Goal: Transaction & Acquisition: Purchase product/service

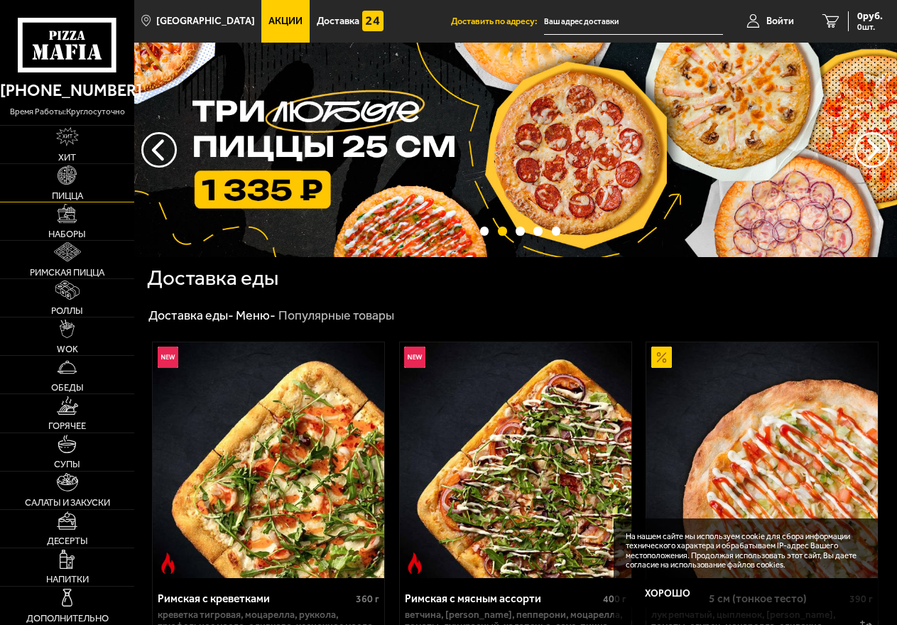
click at [67, 194] on span "Пицца" at bounding box center [67, 195] width 31 height 9
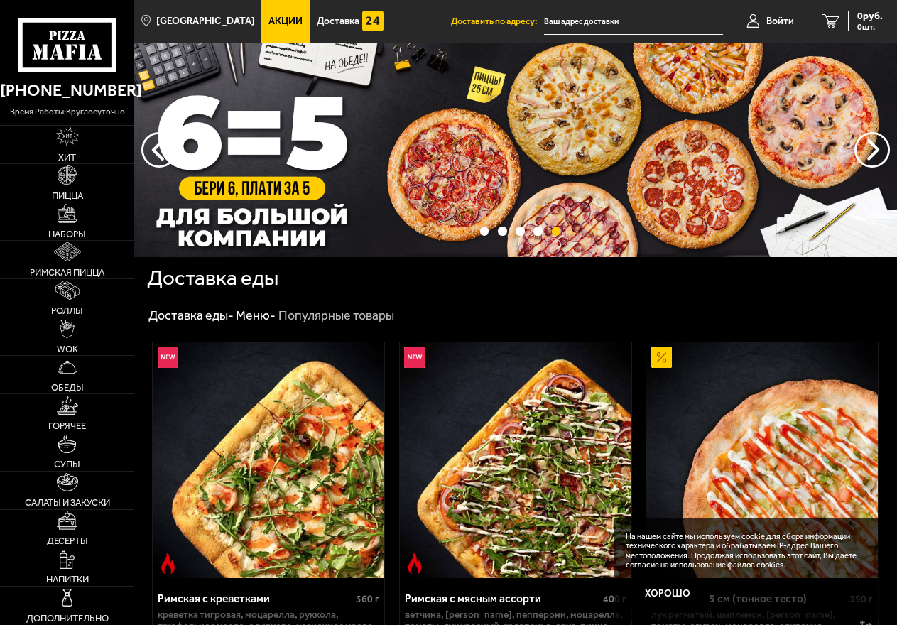
click at [66, 180] on img at bounding box center [67, 175] width 19 height 19
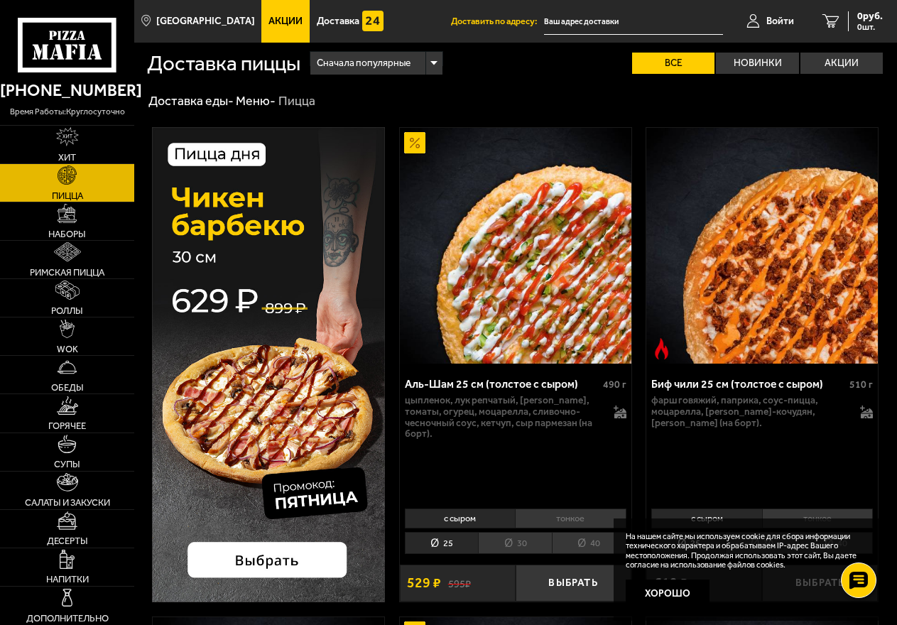
click at [433, 60] on div "Сначала популярные" at bounding box center [375, 63] width 131 height 23
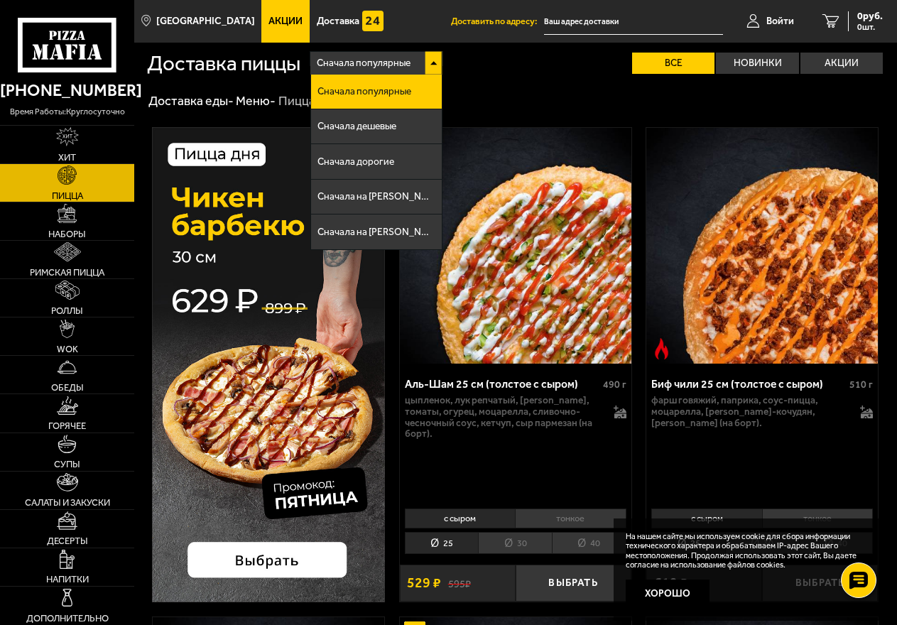
click at [433, 60] on div "Сначала популярные" at bounding box center [375, 63] width 131 height 23
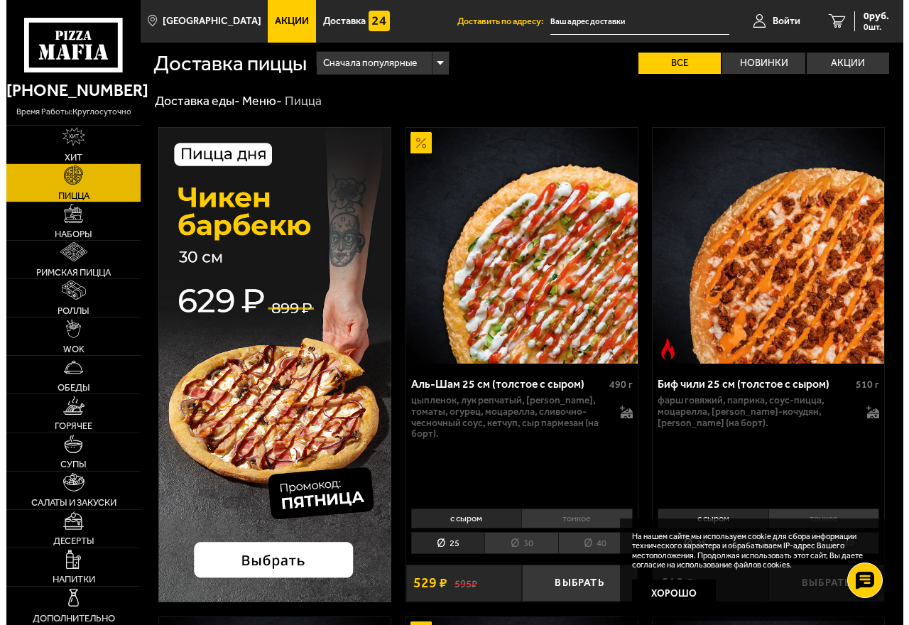
scroll to position [72, 0]
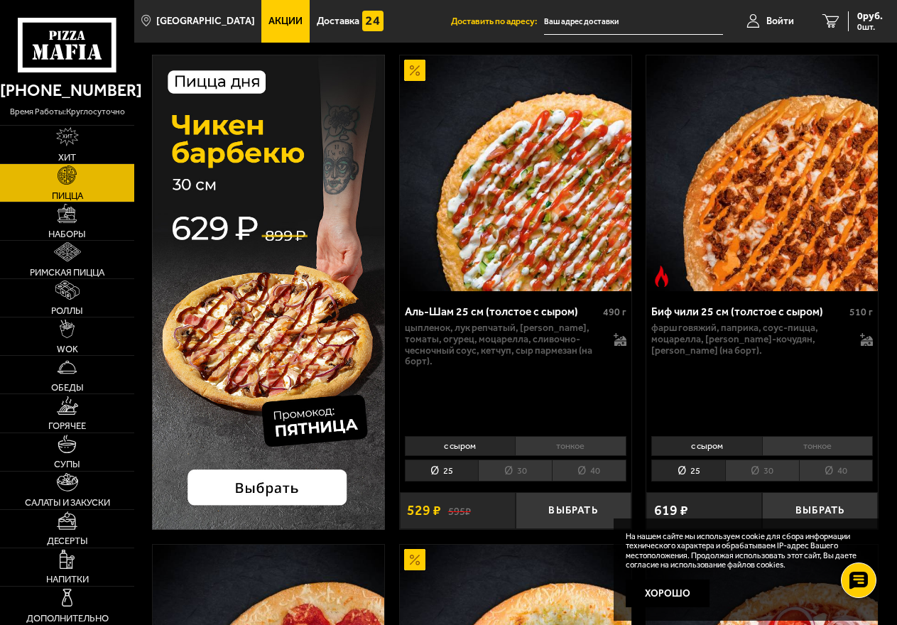
click at [531, 217] on img at bounding box center [516, 173] width 232 height 237
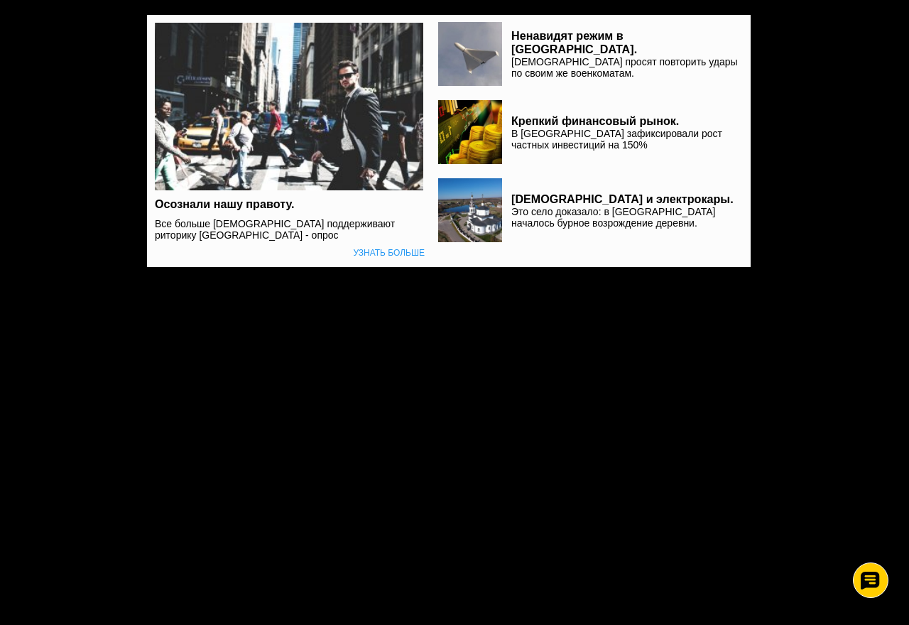
scroll to position [0, 0]
click at [619, 281] on html "Пицца Мафия клиентская поддержка Чат на сайте 0" at bounding box center [454, 140] width 909 height 281
click at [820, 60] on body "Пицца Мафия клиентская поддержка Чат на сайте" at bounding box center [454, 133] width 909 height 267
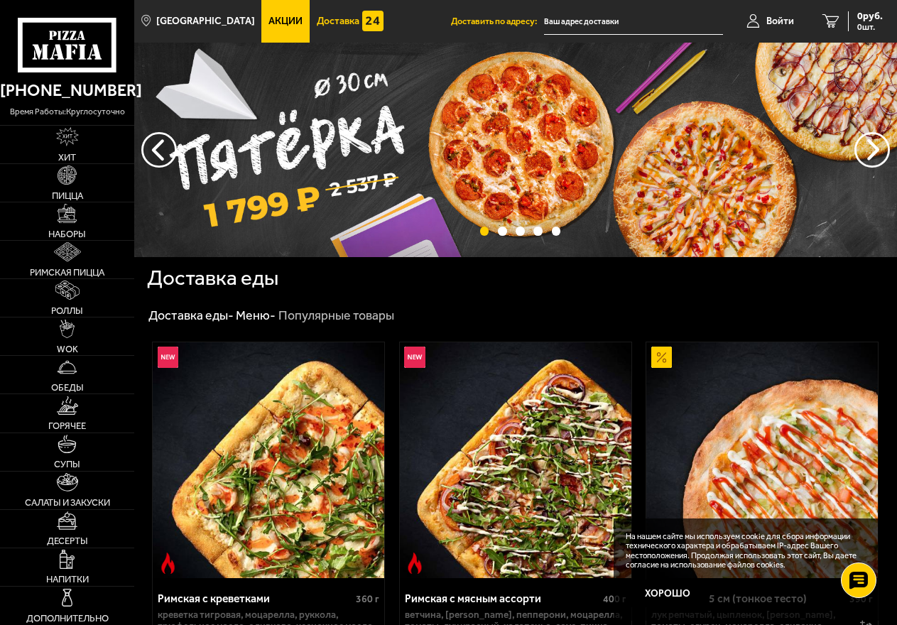
click at [317, 23] on span "Доставка" at bounding box center [338, 21] width 43 height 10
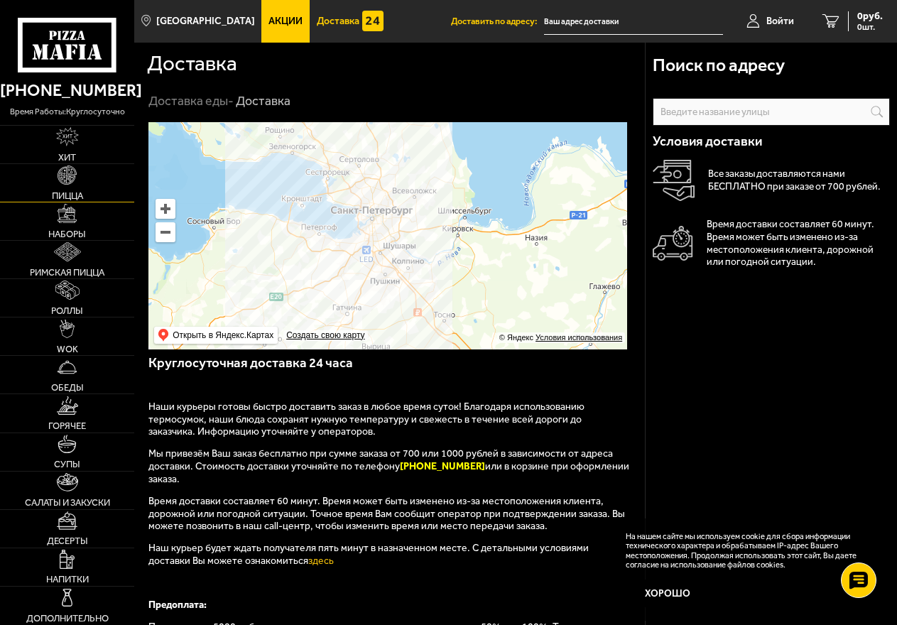
click at [65, 197] on span "Пицца" at bounding box center [67, 195] width 31 height 9
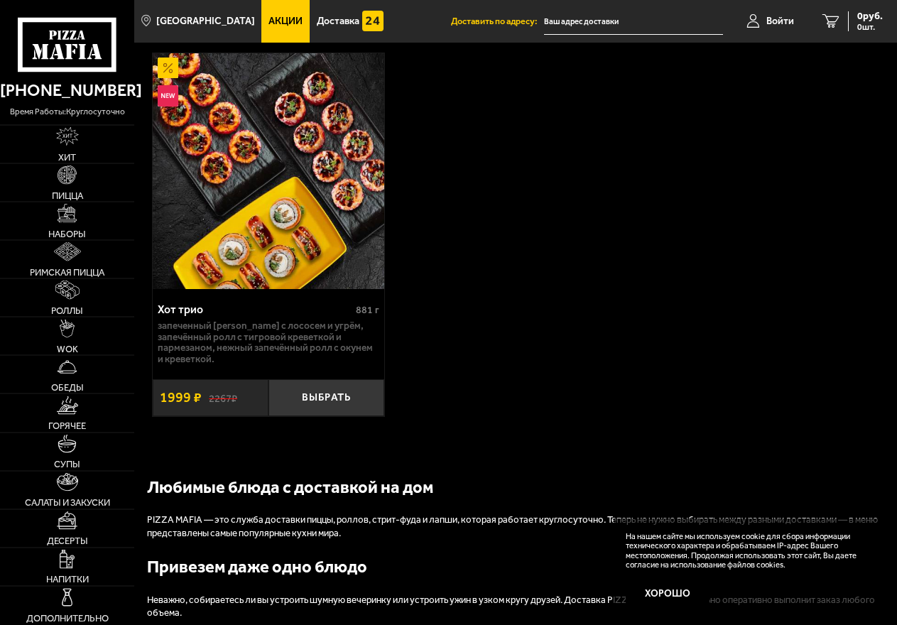
scroll to position [1811, 0]
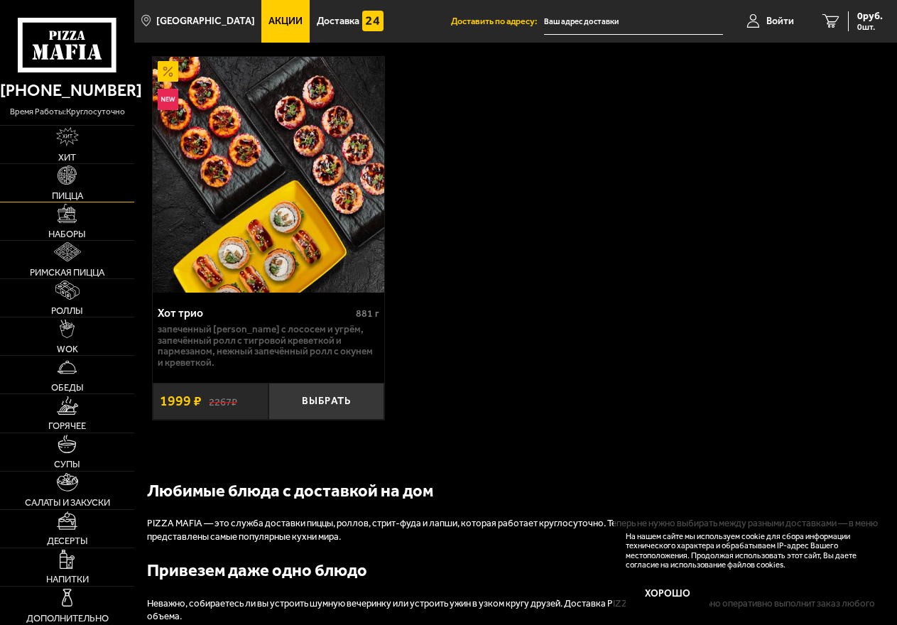
click at [68, 199] on span "Пицца" at bounding box center [67, 195] width 31 height 9
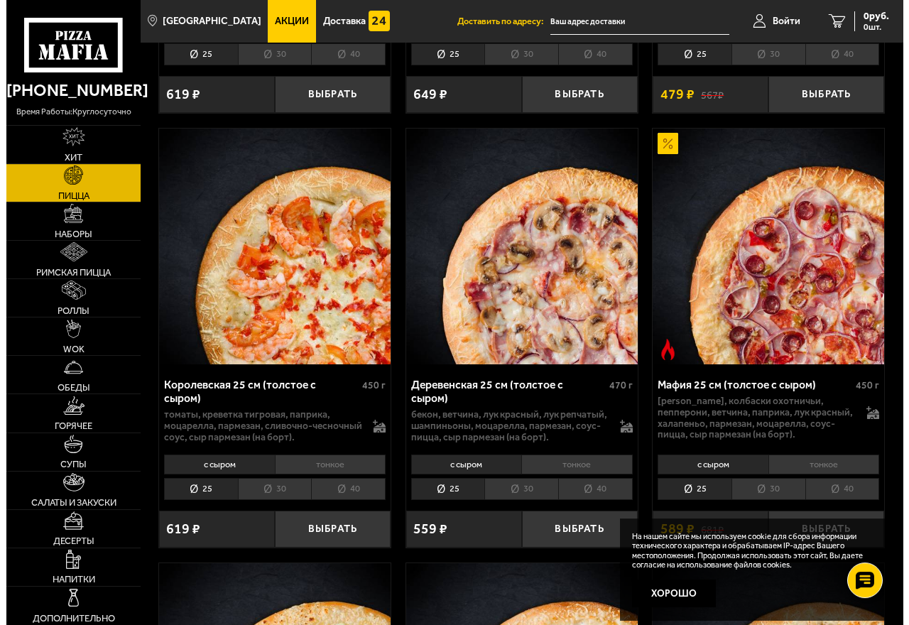
scroll to position [2246, 0]
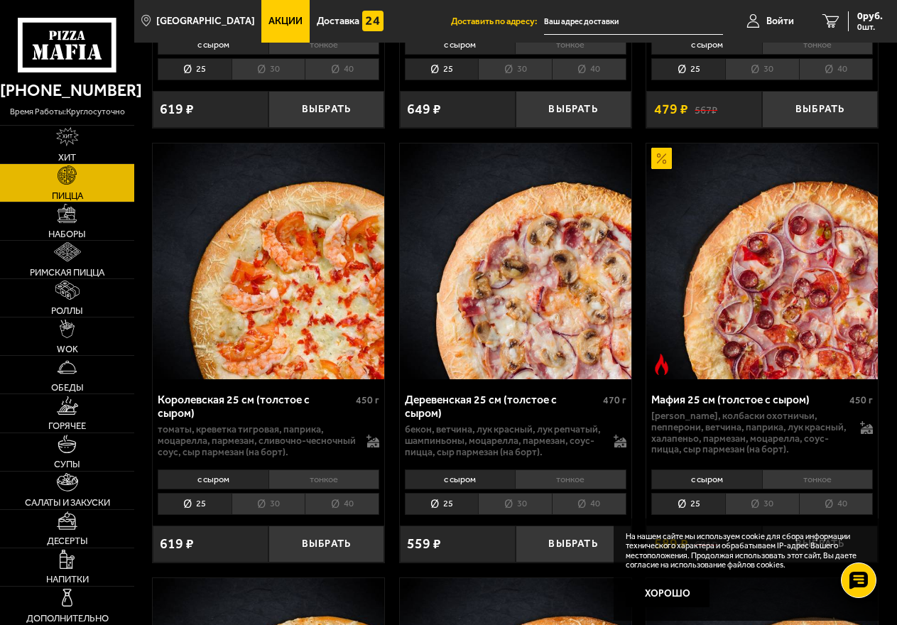
click at [468, 421] on div "Деревенская 25 см (толстое с сыром)" at bounding box center [502, 407] width 195 height 27
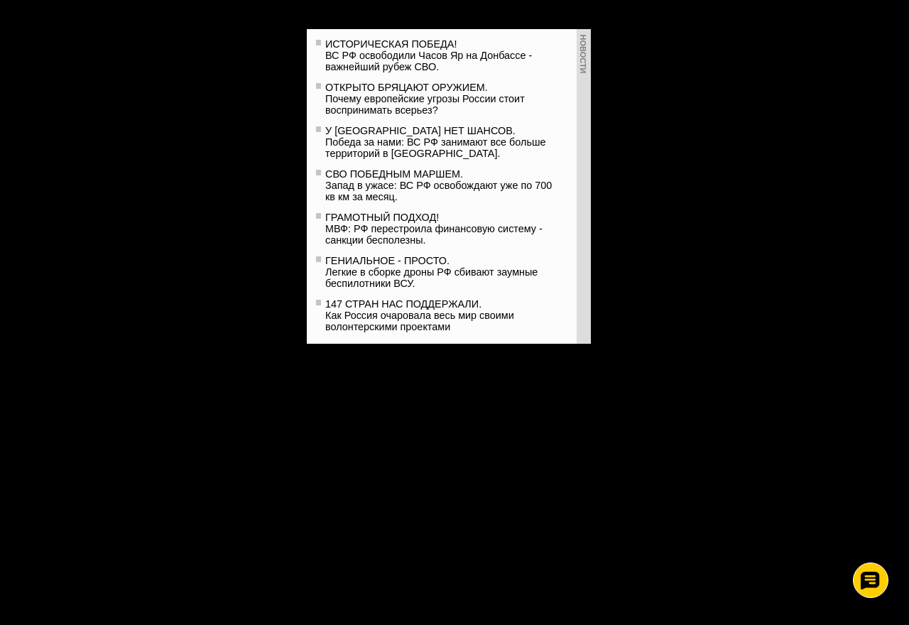
scroll to position [0, 0]
click at [496, 372] on html "Пицца Мафия клиентская поддержка Чат на сайте новости 0" at bounding box center [454, 186] width 909 height 372
drag, startPoint x: 585, startPoint y: 62, endPoint x: 581, endPoint y: 103, distance: 41.4
click at [581, 103] on div "новости" at bounding box center [584, 186] width 14 height 315
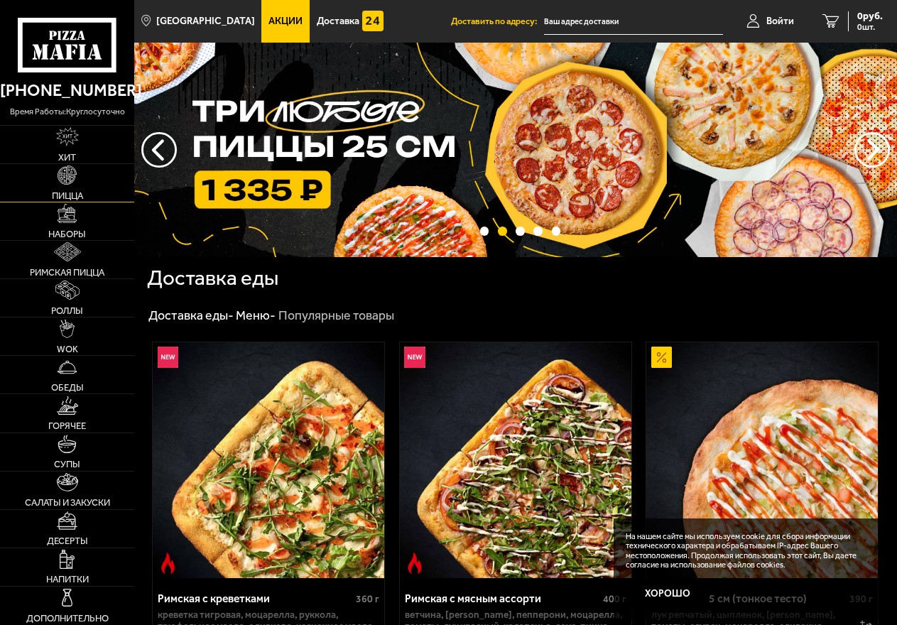
click at [66, 195] on span "Пицца" at bounding box center [67, 195] width 31 height 9
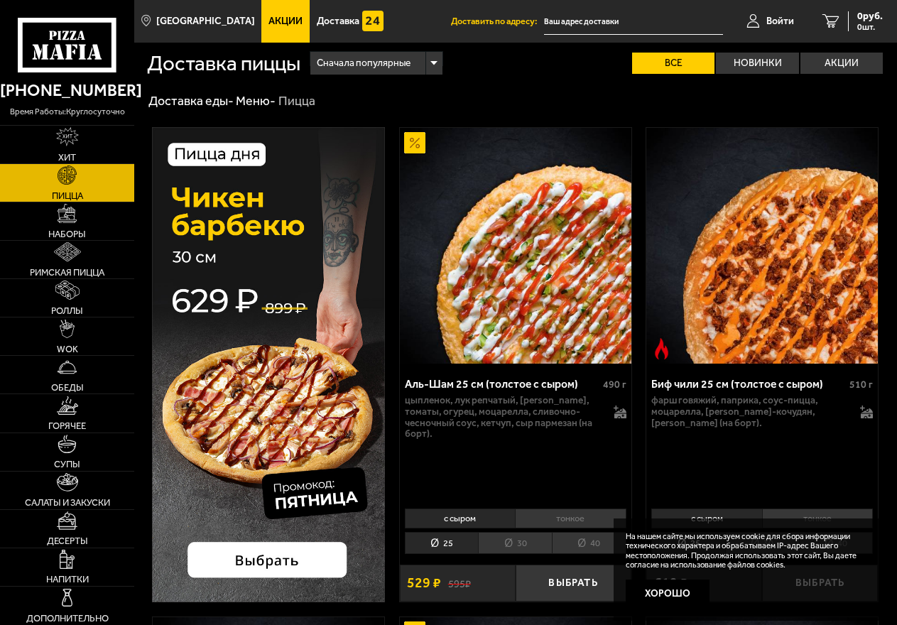
click at [528, 306] on img at bounding box center [516, 246] width 232 height 237
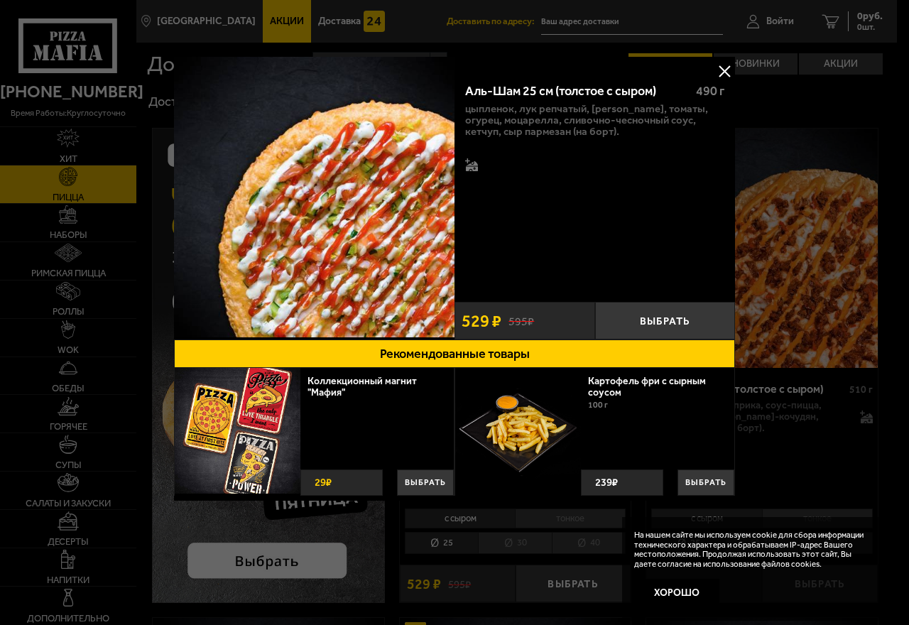
click at [724, 69] on button at bounding box center [724, 70] width 21 height 21
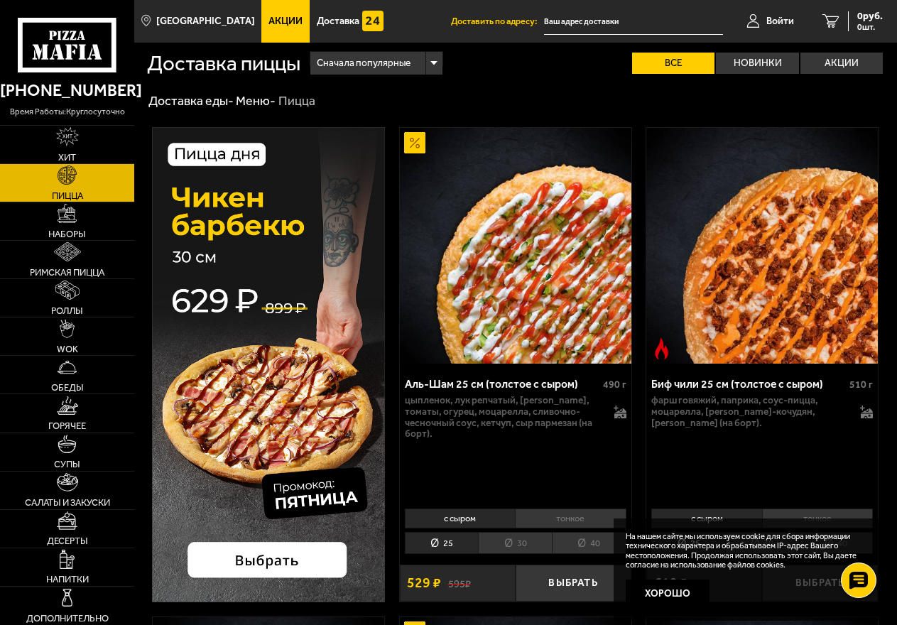
click at [687, 60] on label "Все" at bounding box center [673, 63] width 82 height 21
click at [0, 0] on input "Все" at bounding box center [0, 0] width 0 height 0
click at [440, 65] on div "Сначала популярные" at bounding box center [375, 63] width 131 height 23
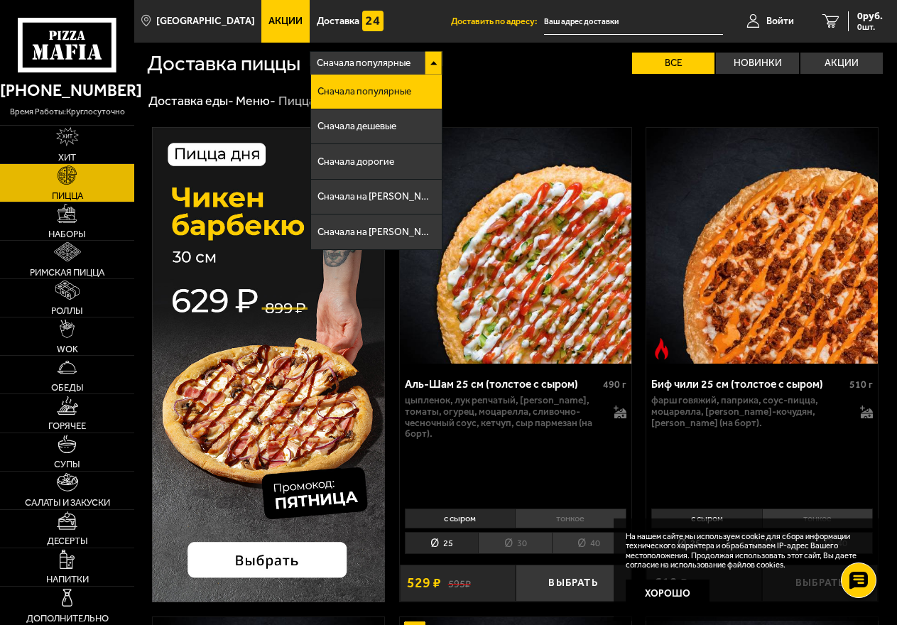
click at [551, 109] on div "Доставка еды - Меню - Пицца" at bounding box center [515, 101] width 734 height 16
click at [535, 129] on img at bounding box center [516, 246] width 232 height 237
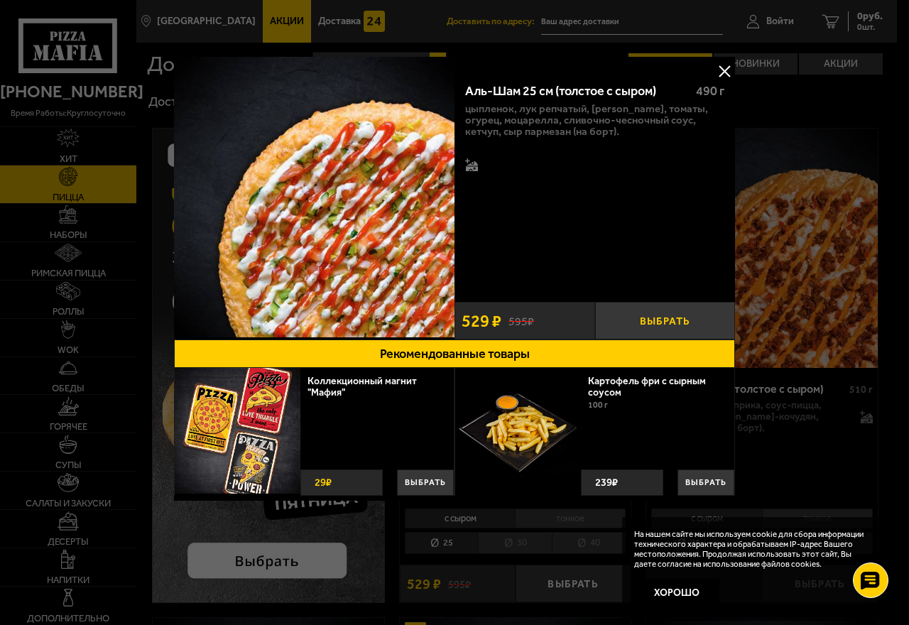
click at [650, 319] on button "Выбрать" at bounding box center [665, 321] width 141 height 38
click at [238, 121] on img at bounding box center [314, 197] width 281 height 281
click at [720, 70] on button at bounding box center [724, 70] width 21 height 21
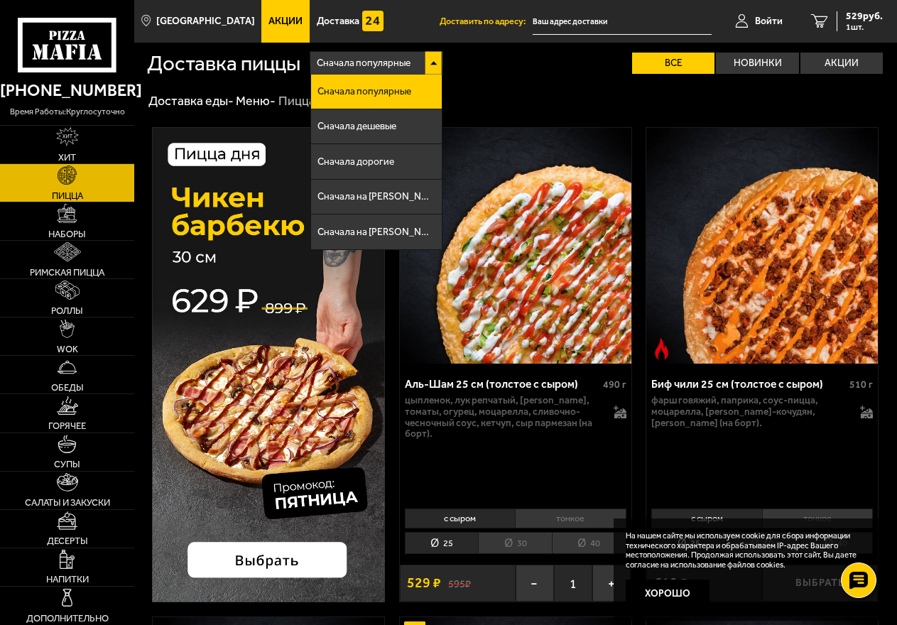
click at [538, 185] on img at bounding box center [516, 246] width 232 height 237
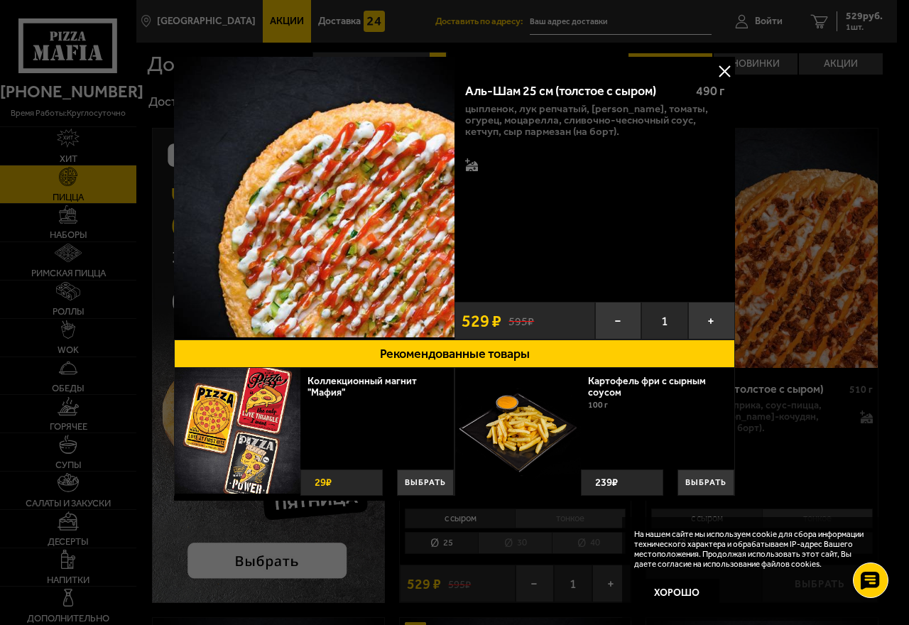
click at [724, 70] on button at bounding box center [724, 70] width 21 height 21
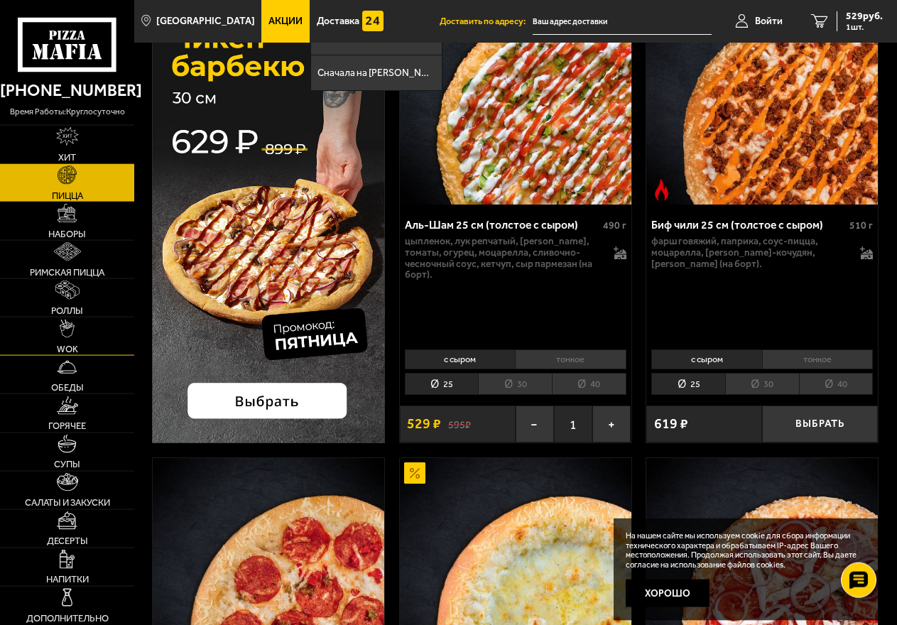
scroll to position [145, 0]
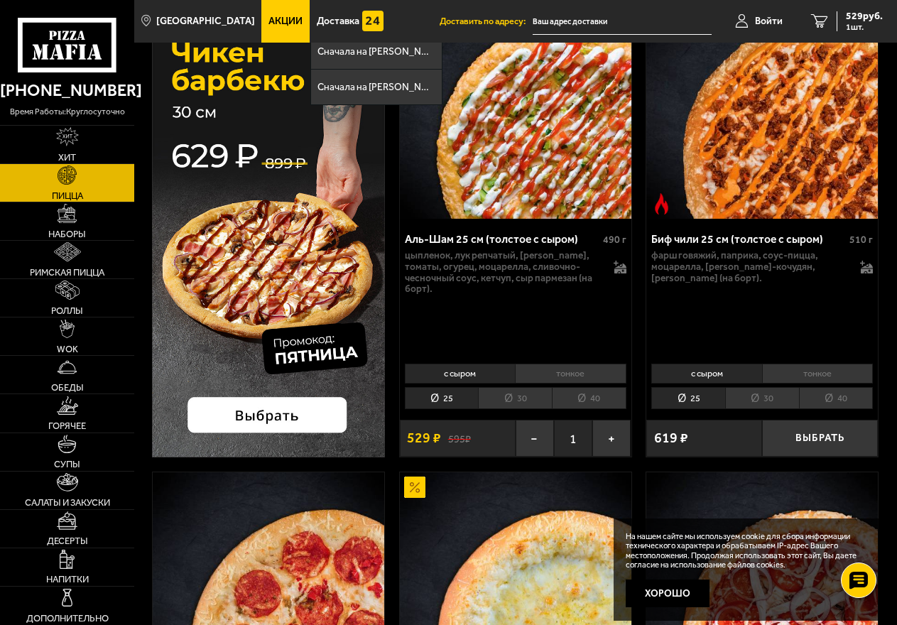
click at [516, 395] on li "30" at bounding box center [515, 398] width 74 height 22
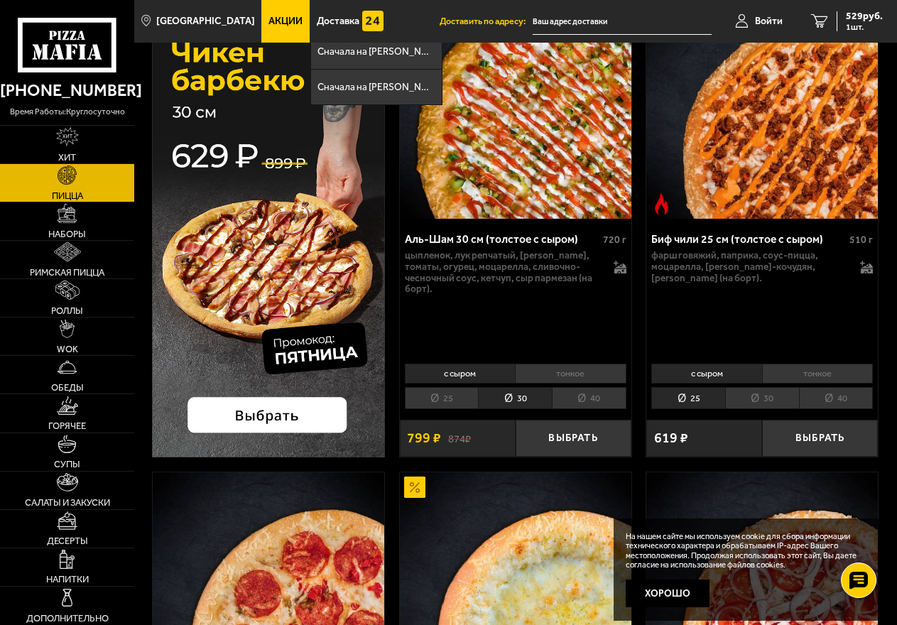
click at [562, 374] on li "тонкое" at bounding box center [571, 374] width 112 height 20
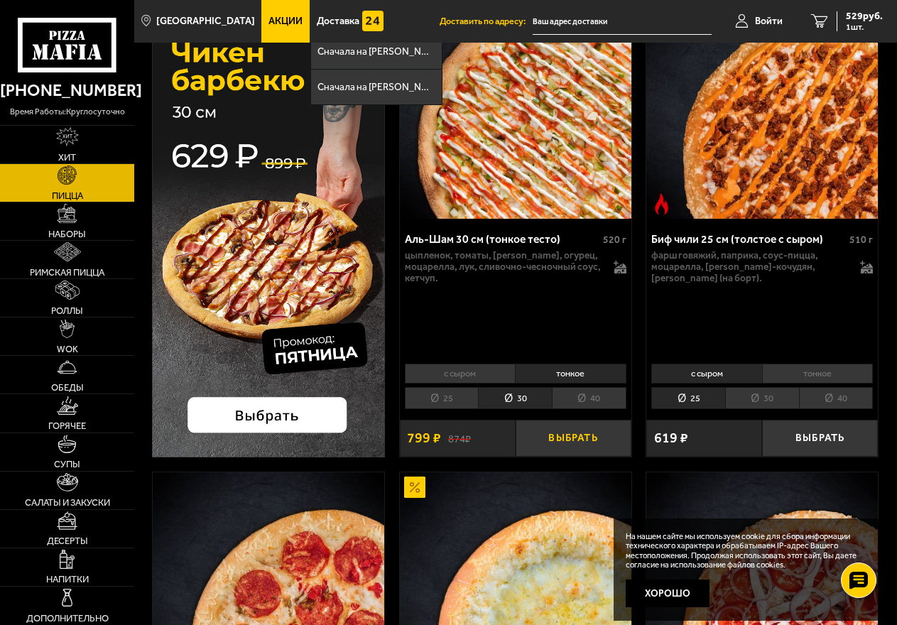
click at [568, 437] on button "Выбрать" at bounding box center [574, 438] width 116 height 37
click at [815, 21] on icon "2" at bounding box center [814, 21] width 17 height 14
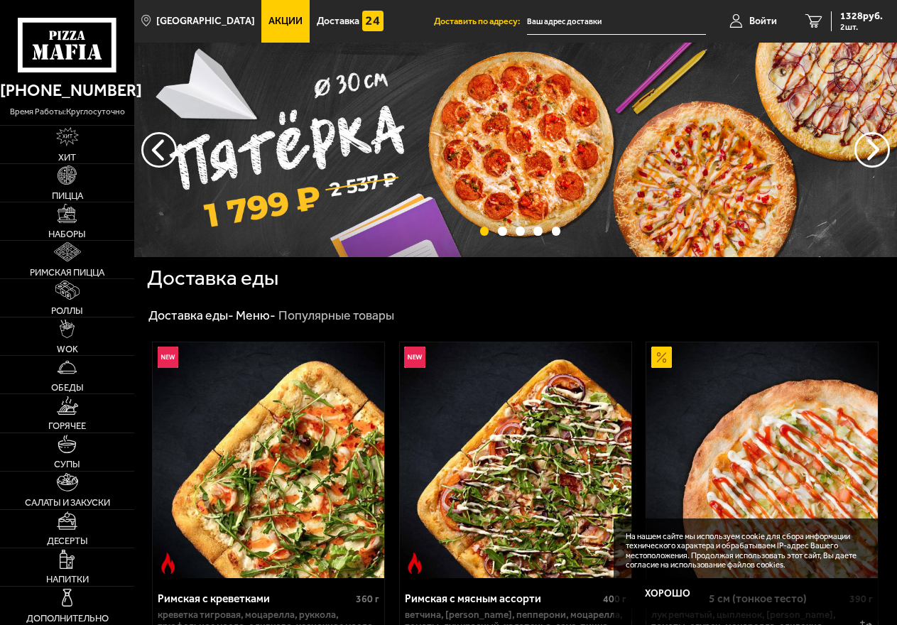
click at [853, 21] on span "1328 руб." at bounding box center [861, 16] width 43 height 10
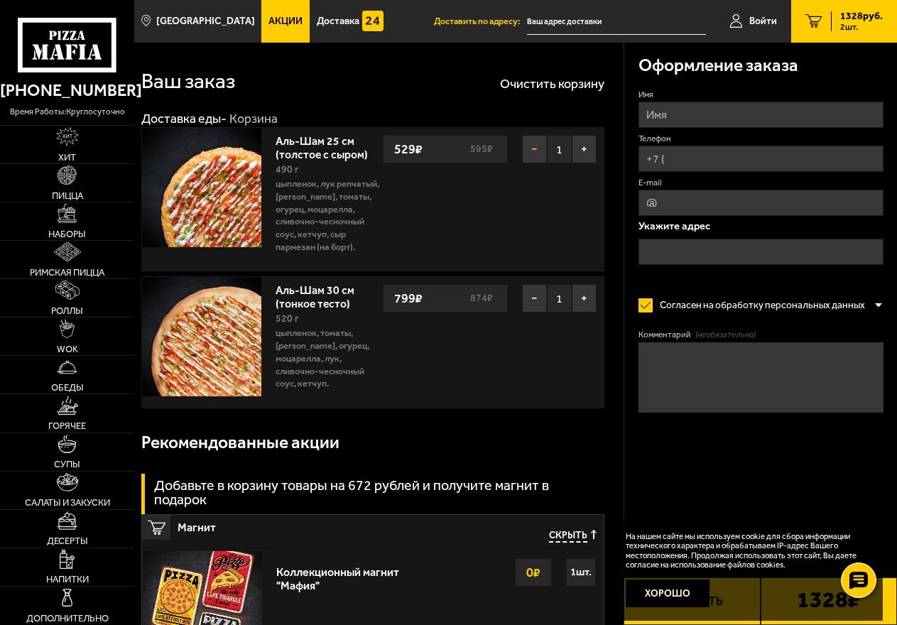
click at [528, 148] on button "−" at bounding box center [534, 149] width 25 height 28
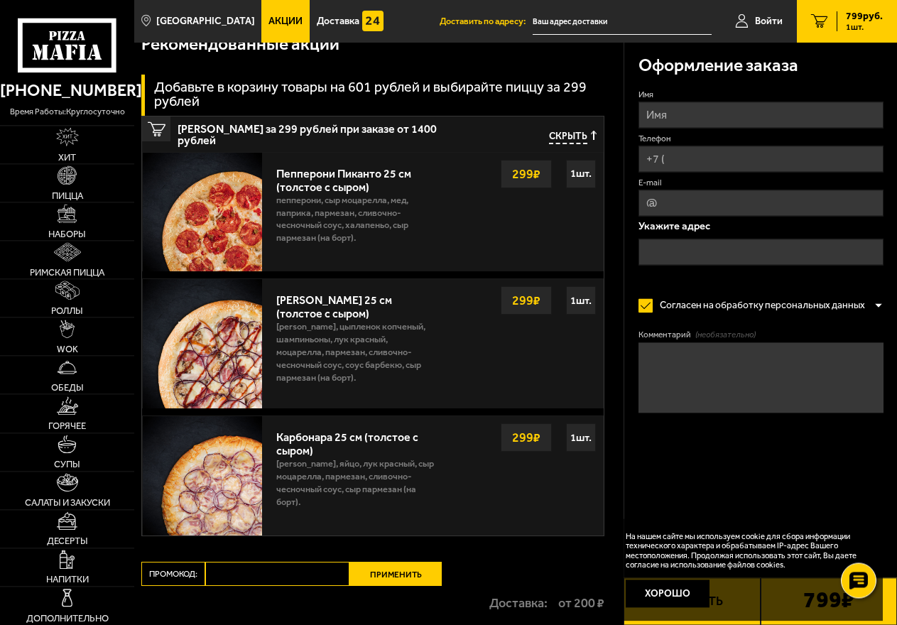
scroll to position [364, 0]
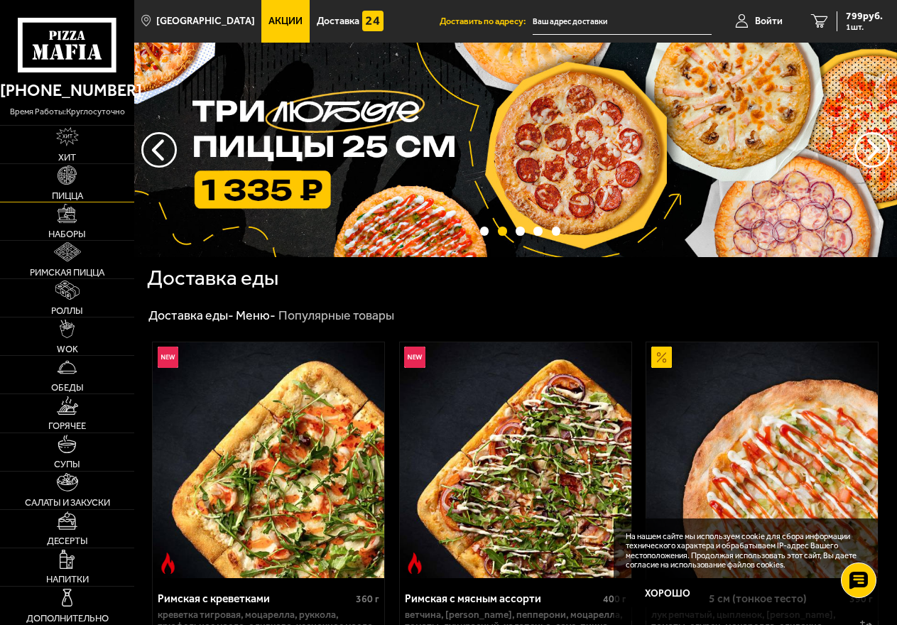
click at [67, 190] on link "Пицца" at bounding box center [67, 183] width 134 height 38
